Goal: Task Accomplishment & Management: Manage account settings

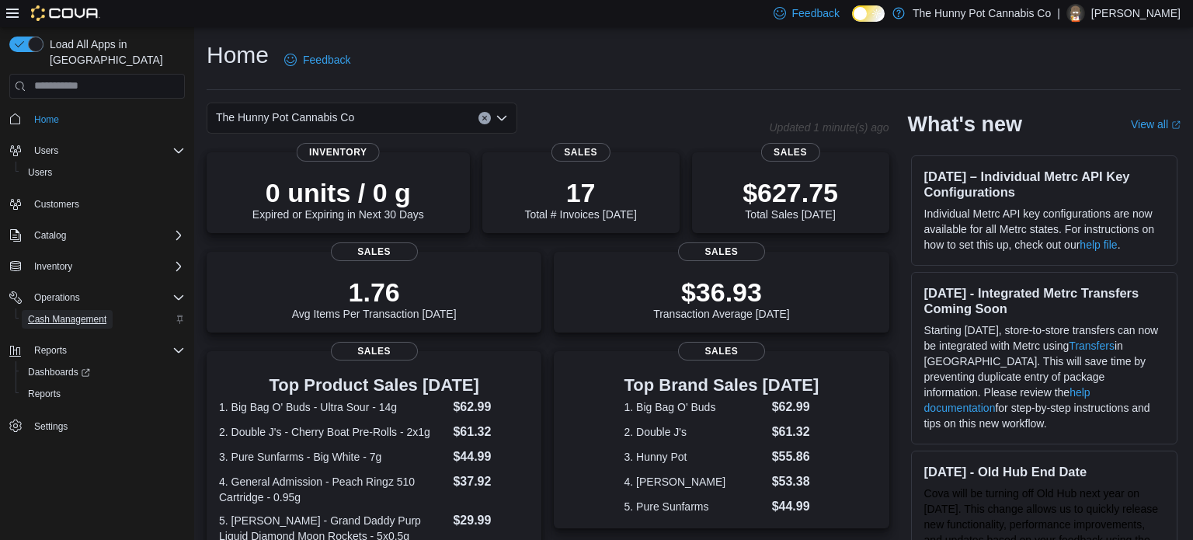
click at [89, 313] on span "Cash Management" at bounding box center [67, 319] width 78 height 12
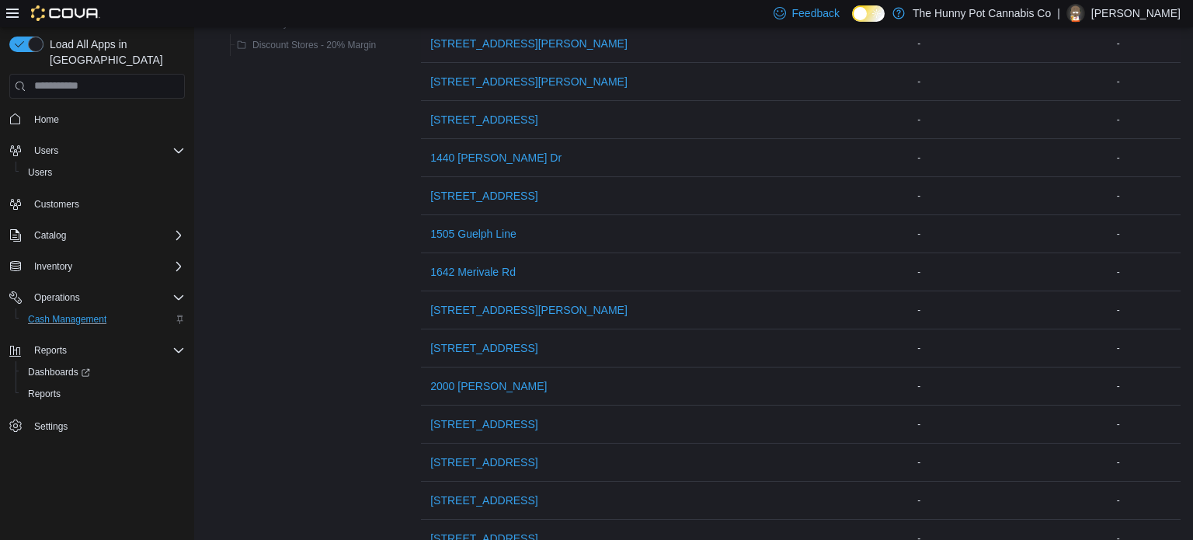
scroll to position [384, 0]
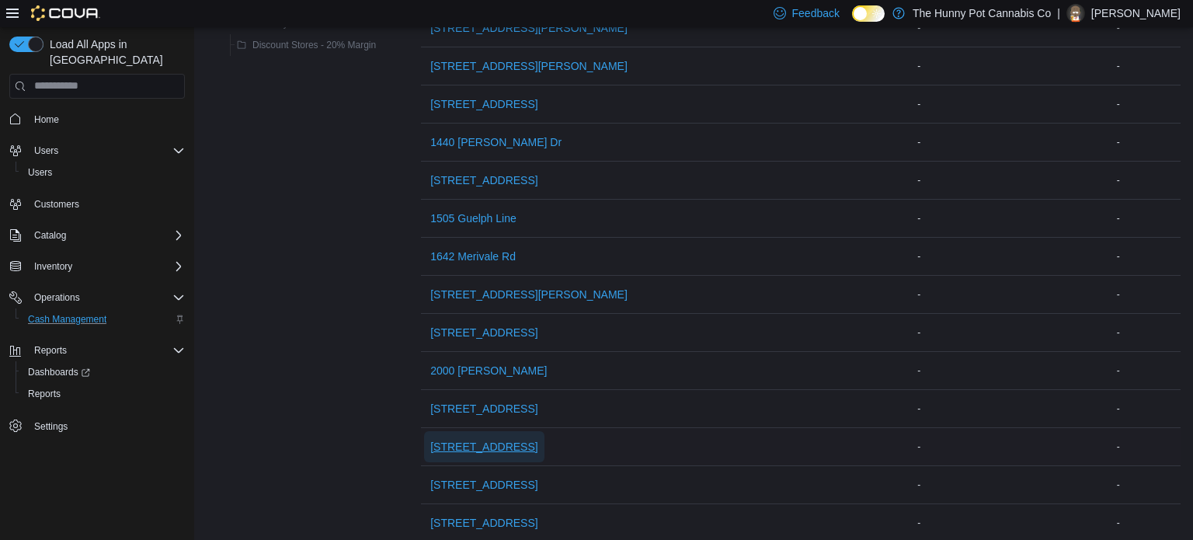
click at [461, 443] on span "[STREET_ADDRESS]" at bounding box center [483, 447] width 107 height 16
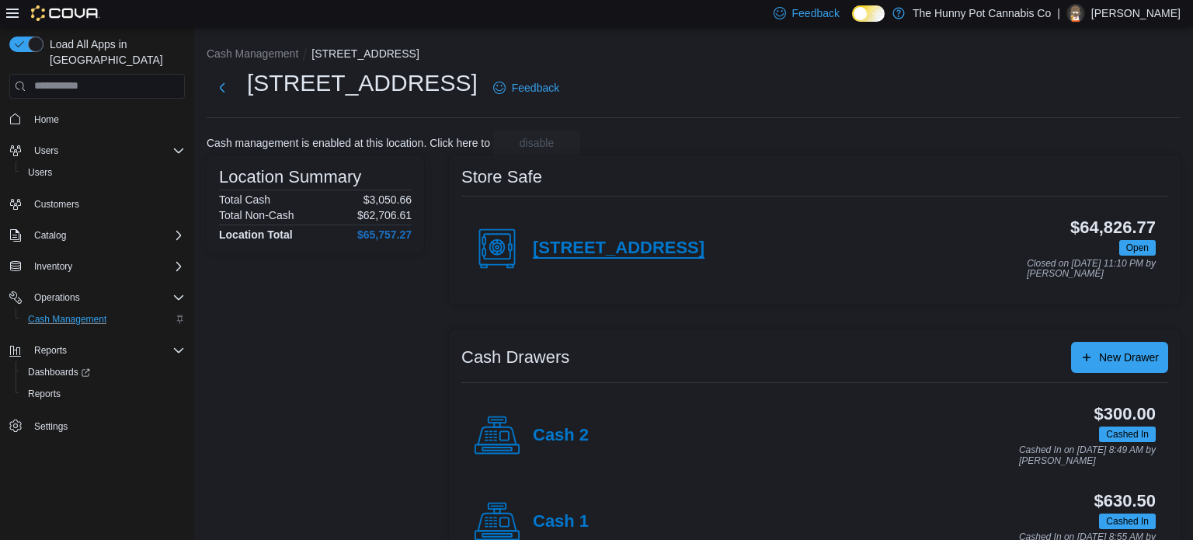
click at [607, 242] on h4 "[STREET_ADDRESS]" at bounding box center [619, 248] width 172 height 20
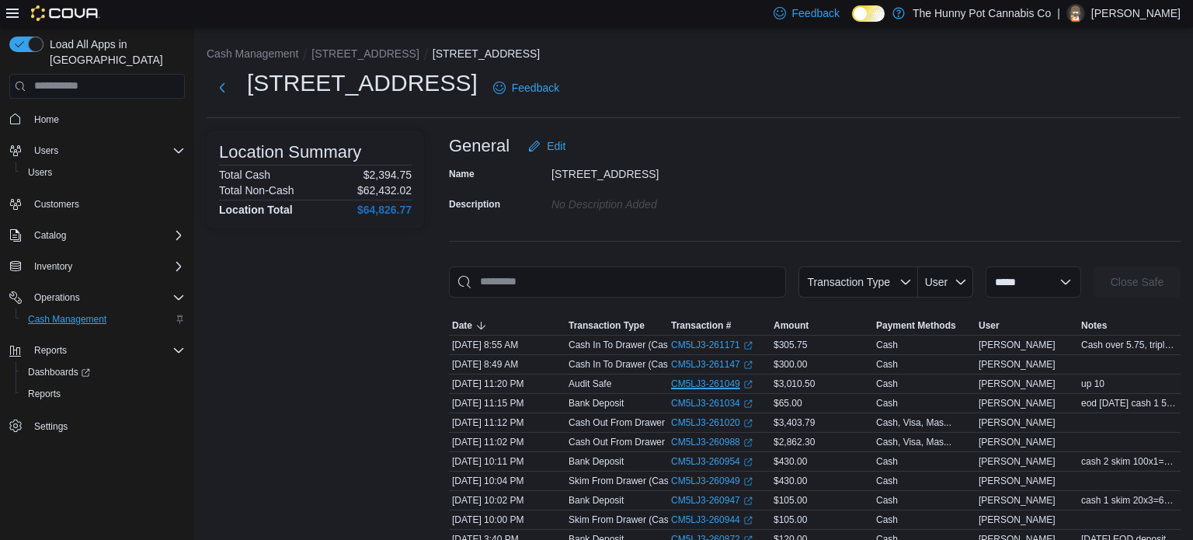
click at [683, 383] on link "CM5LJ3-261049 (opens in a new tab or window)" at bounding box center [712, 383] width 82 height 12
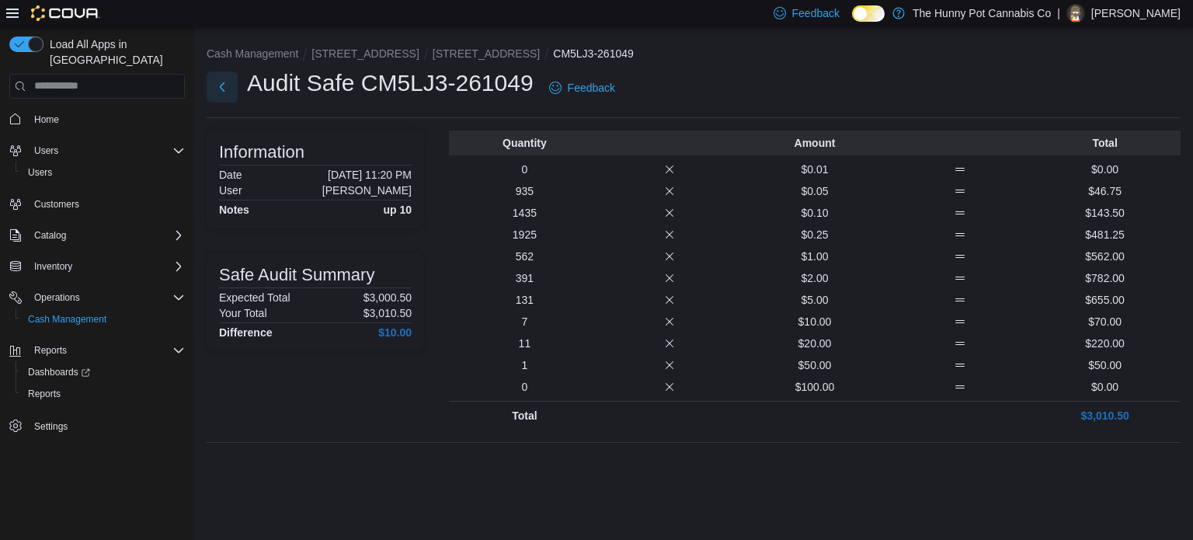
click at [222, 85] on button "Next" at bounding box center [222, 86] width 31 height 31
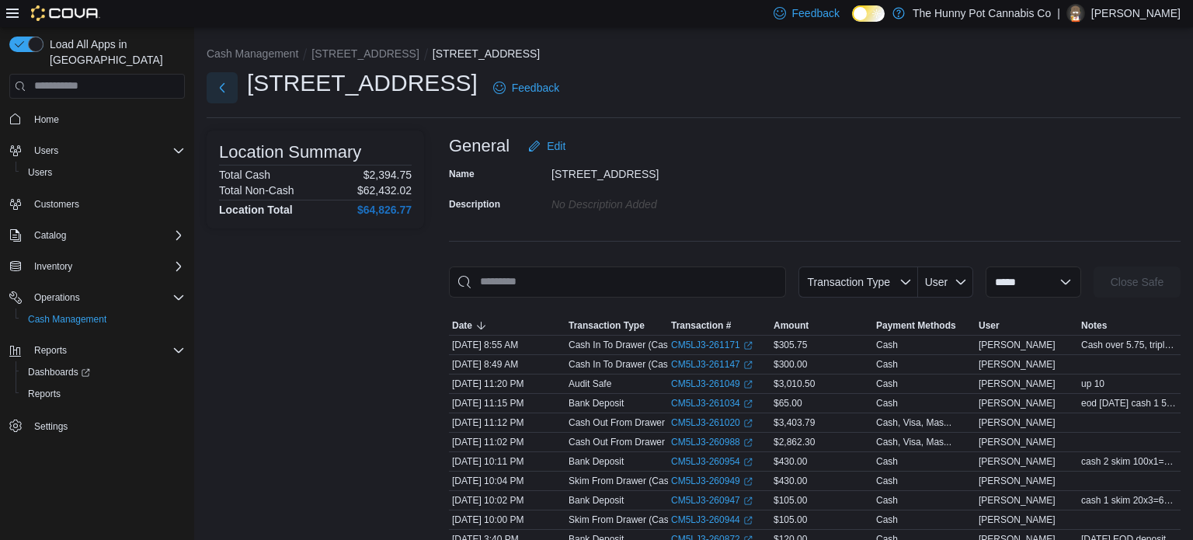
click at [222, 85] on button "Next" at bounding box center [222, 87] width 31 height 31
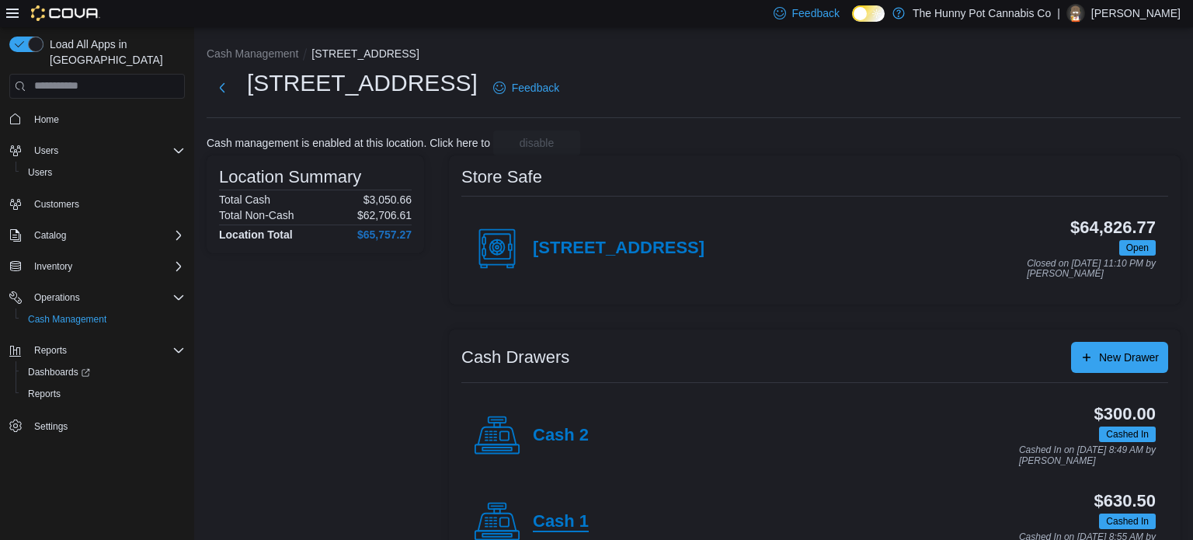
click at [547, 527] on h4 "Cash 1" at bounding box center [561, 522] width 56 height 20
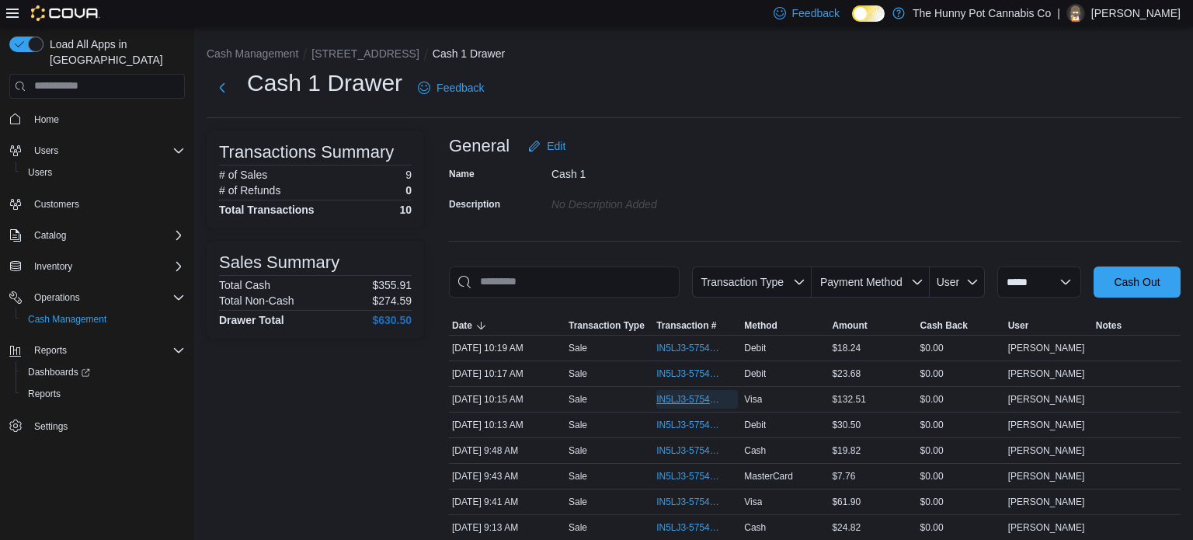
click at [678, 405] on span "IN5LJ3-5754668" at bounding box center [697, 399] width 82 height 19
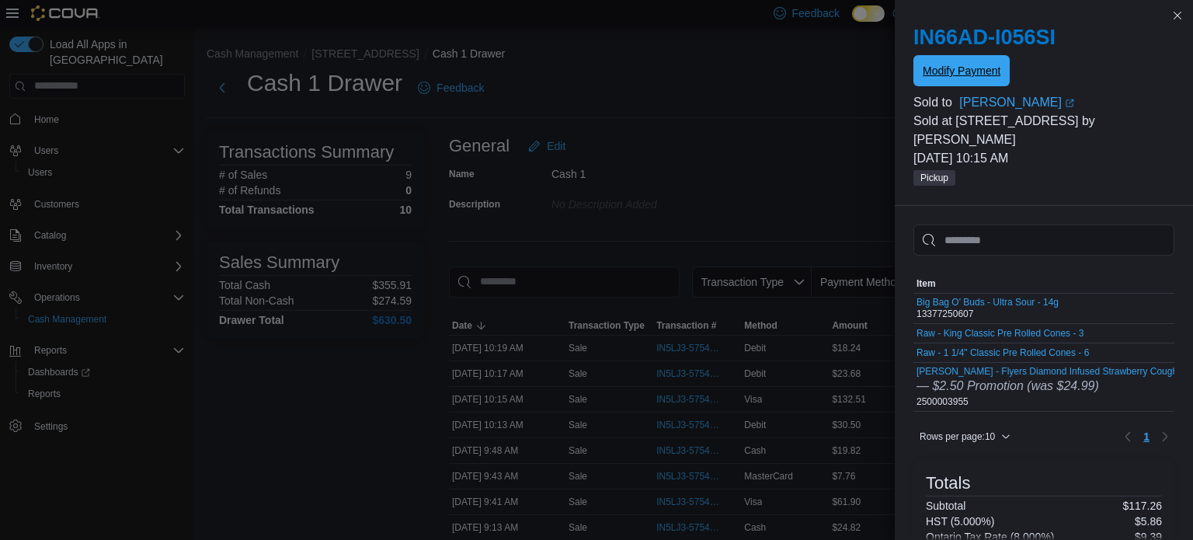
click at [991, 68] on span "Modify Payment" at bounding box center [962, 71] width 78 height 16
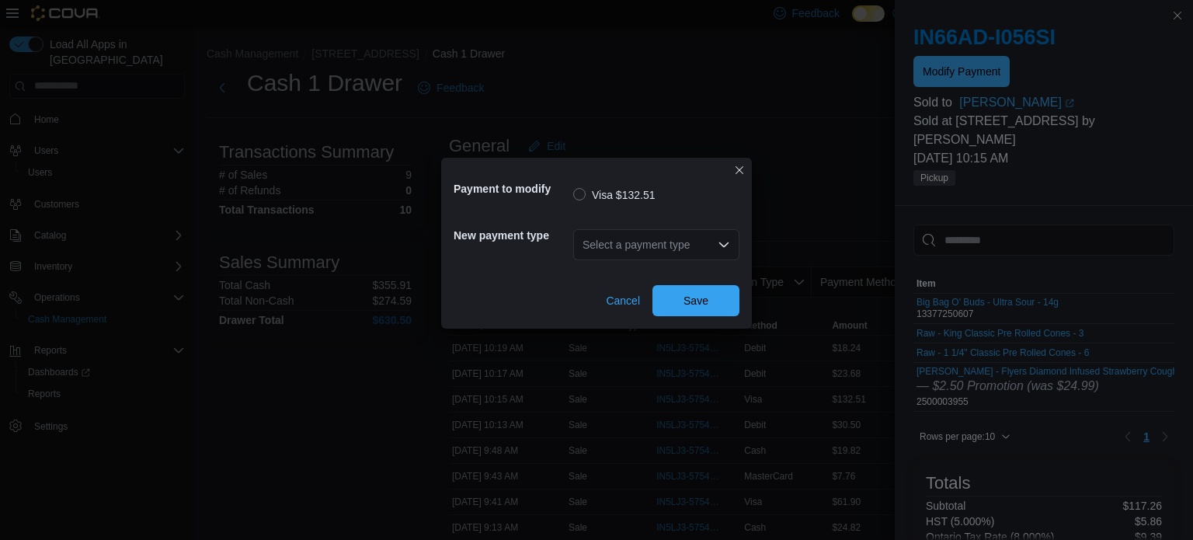
click at [708, 242] on div "Select a payment type" at bounding box center [656, 244] width 166 height 31
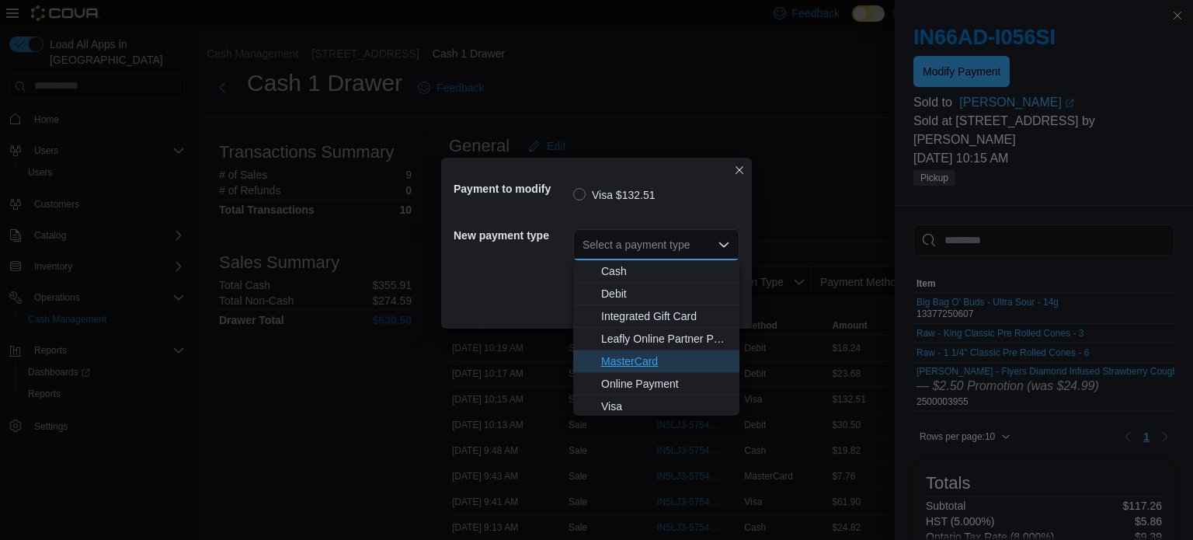
click at [652, 356] on span "MasterCard" at bounding box center [665, 361] width 129 height 16
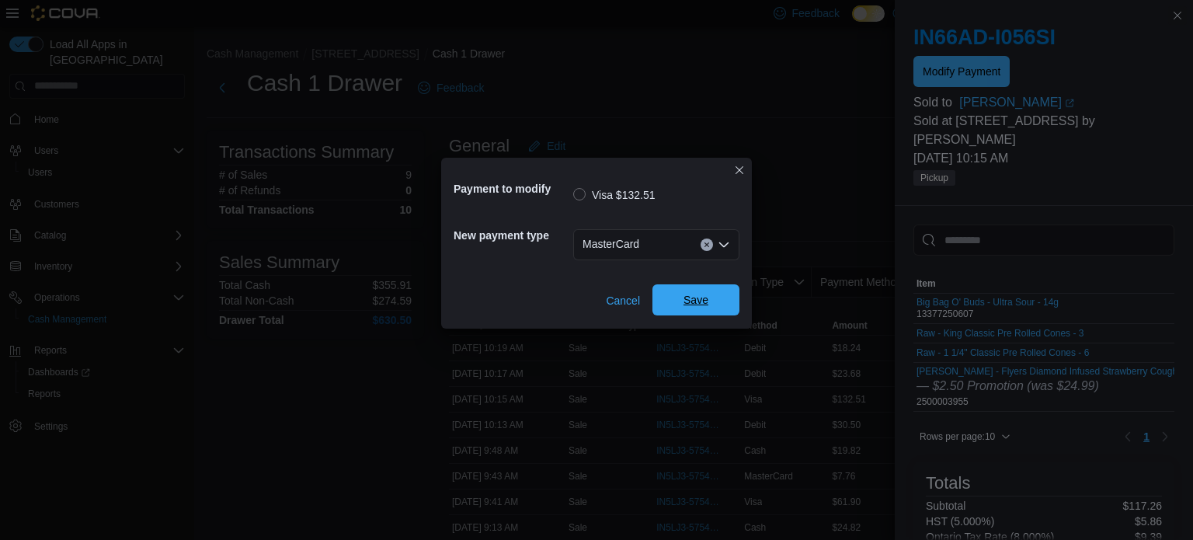
click at [695, 293] on span "Save" at bounding box center [695, 300] width 25 height 16
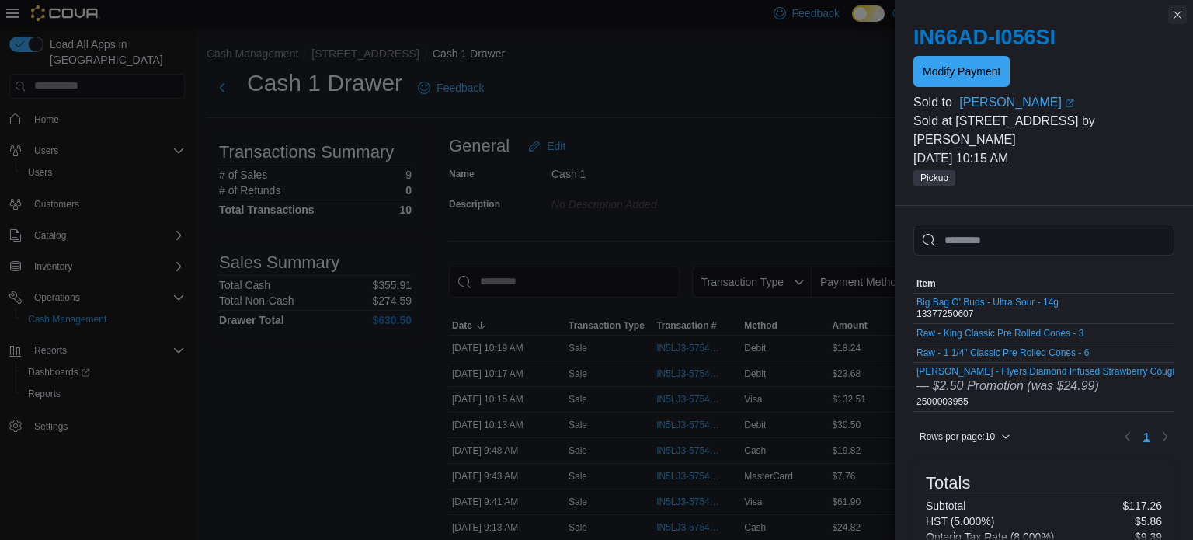
click at [1177, 16] on button "Close this dialog" at bounding box center [1177, 14] width 19 height 19
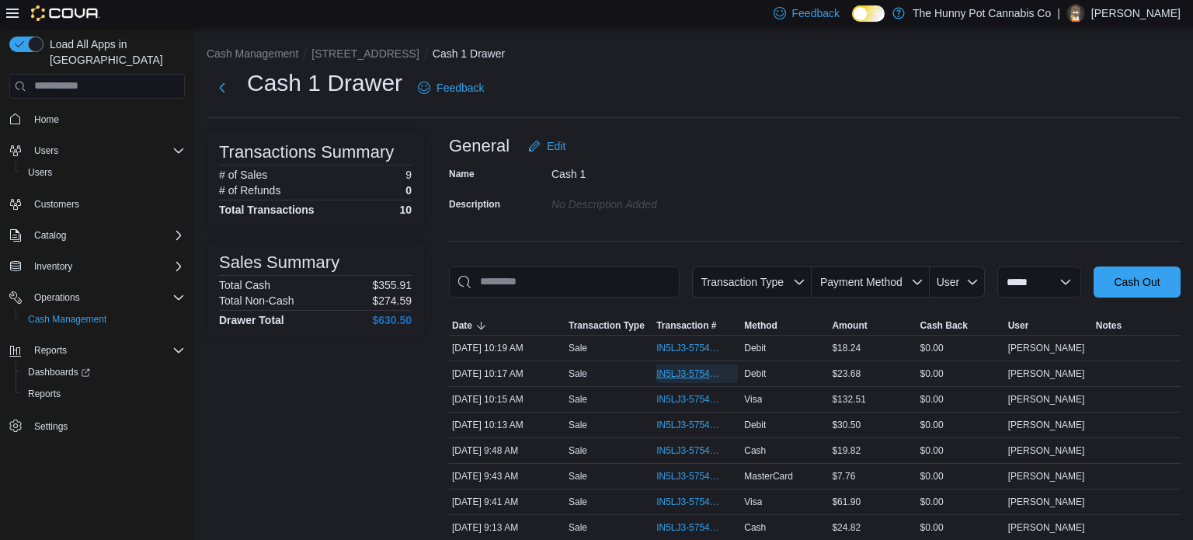
click at [666, 374] on span "IN5LJ3-5754679" at bounding box center [689, 373] width 66 height 12
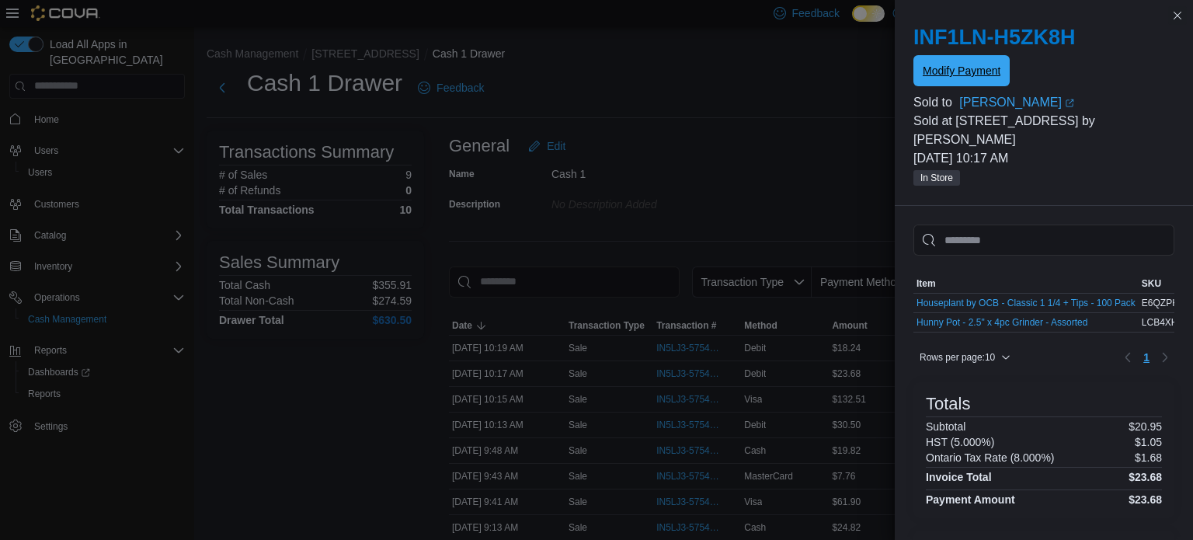
click at [951, 68] on span "Modify Payment" at bounding box center [962, 71] width 78 height 16
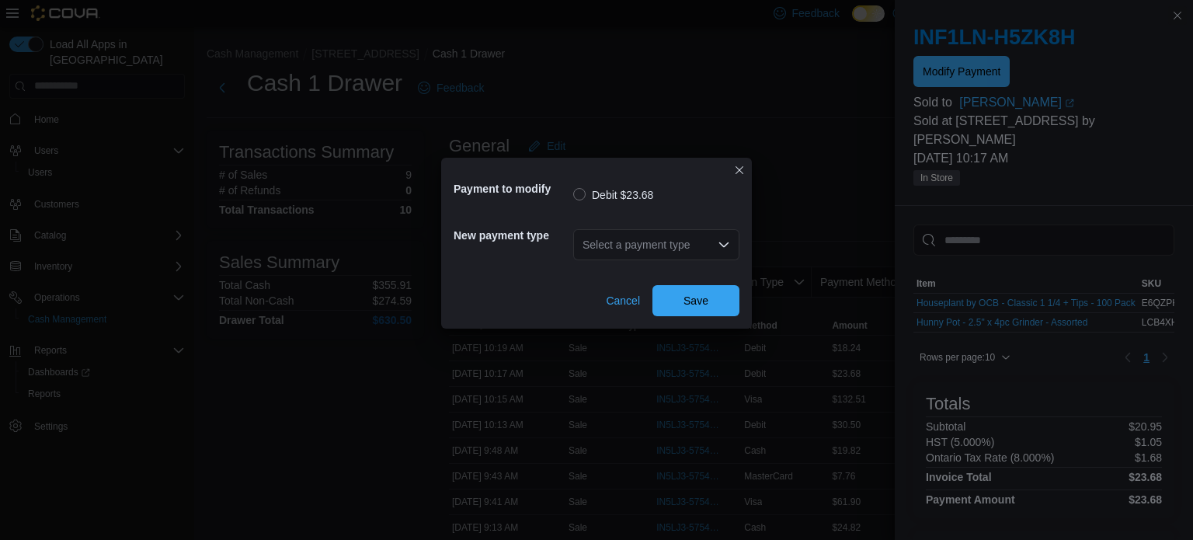
click at [722, 240] on icon "Open list of options" at bounding box center [724, 244] width 12 height 12
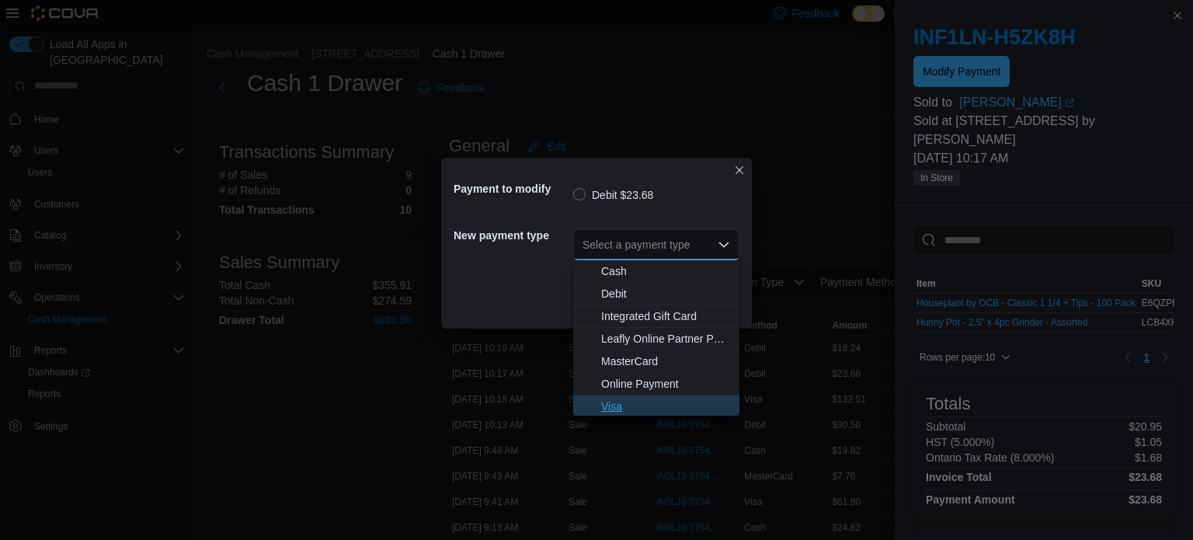
click at [613, 403] on span "Visa" at bounding box center [665, 406] width 129 height 16
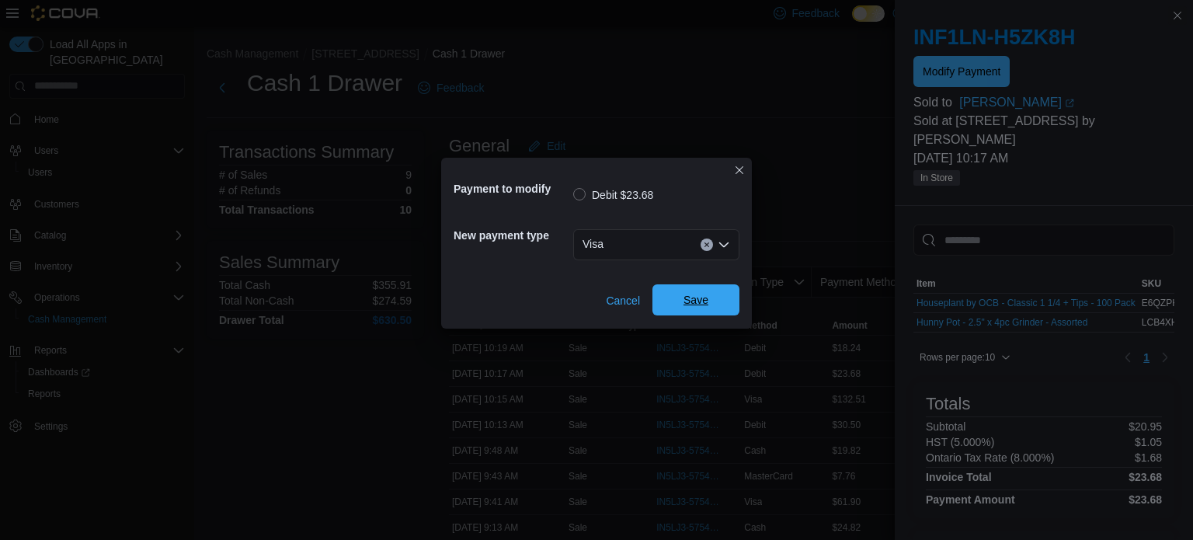
click at [688, 301] on span "Save" at bounding box center [695, 300] width 25 height 16
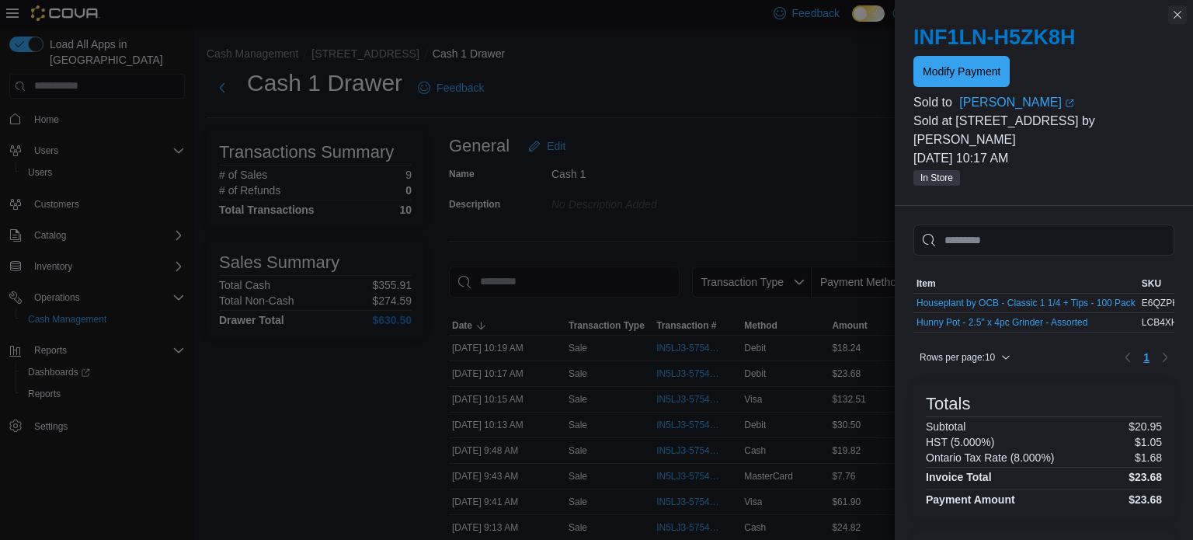
click at [1178, 16] on button "Close this dialog" at bounding box center [1177, 14] width 19 height 19
